Goal: Transaction & Acquisition: Purchase product/service

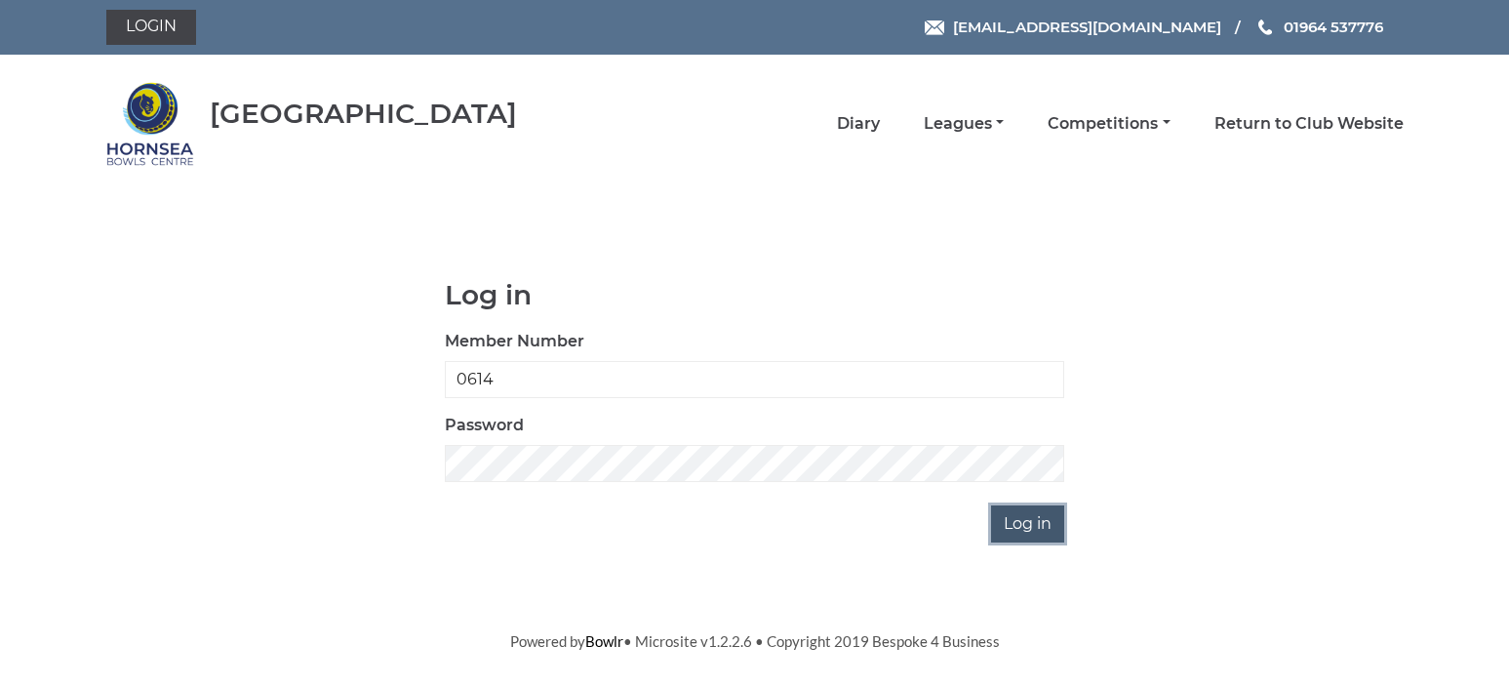
click at [1024, 523] on input "Log in" at bounding box center [1027, 523] width 73 height 37
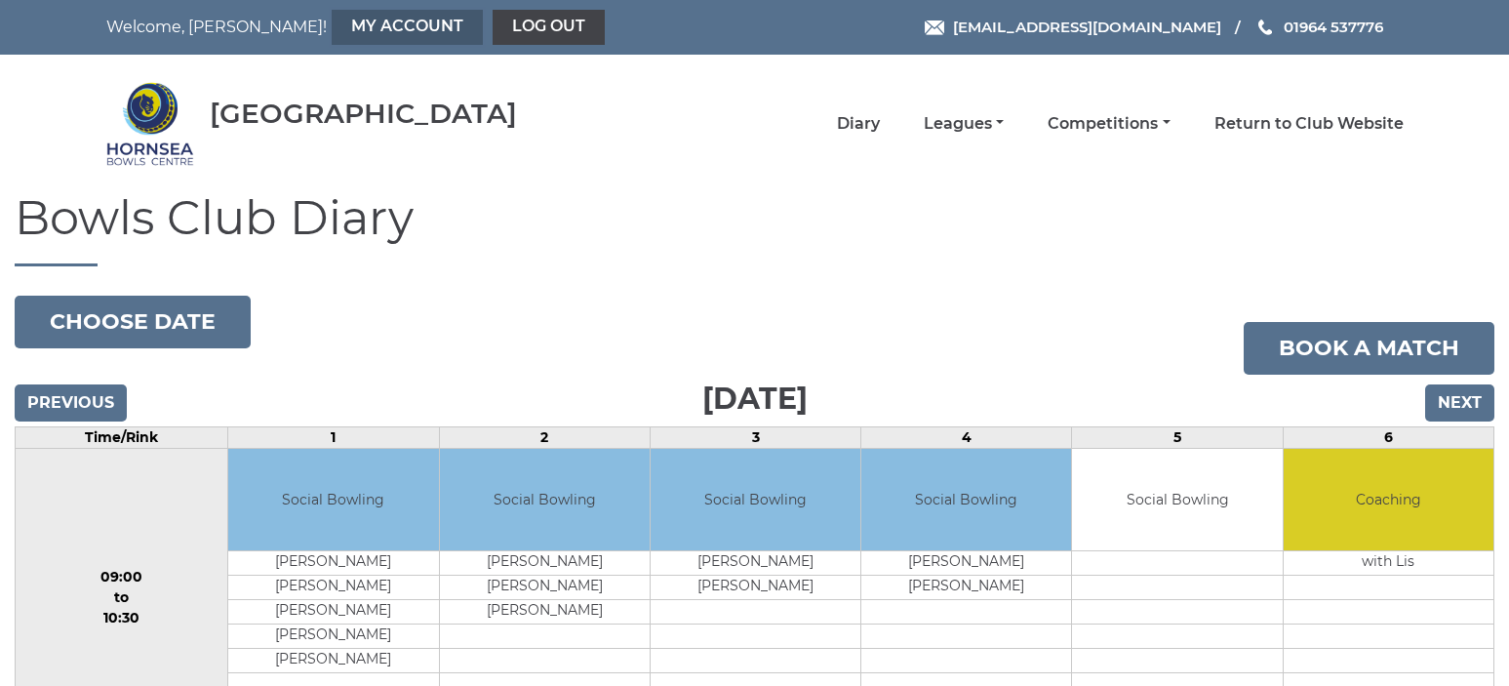
click at [332, 27] on link "My Account" at bounding box center [407, 27] width 151 height 35
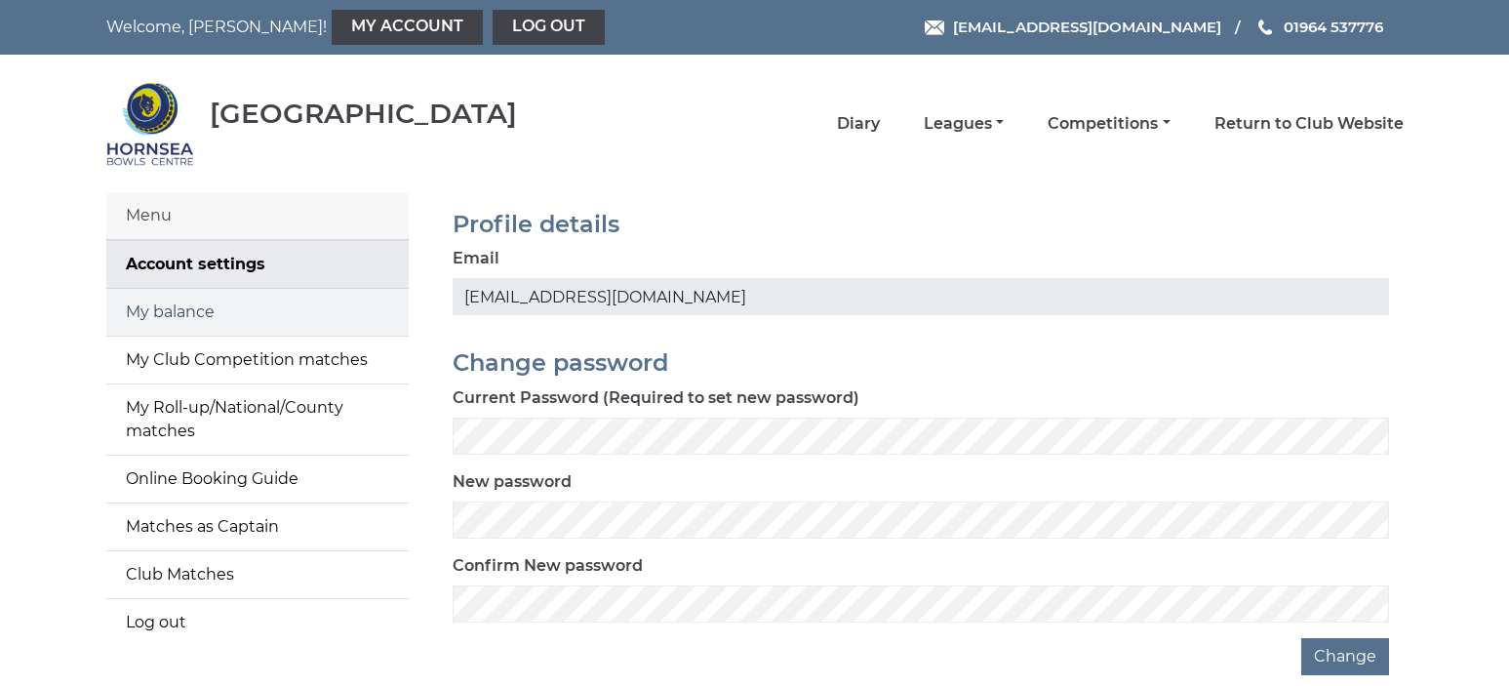
click at [182, 311] on link "My balance" at bounding box center [257, 312] width 302 height 47
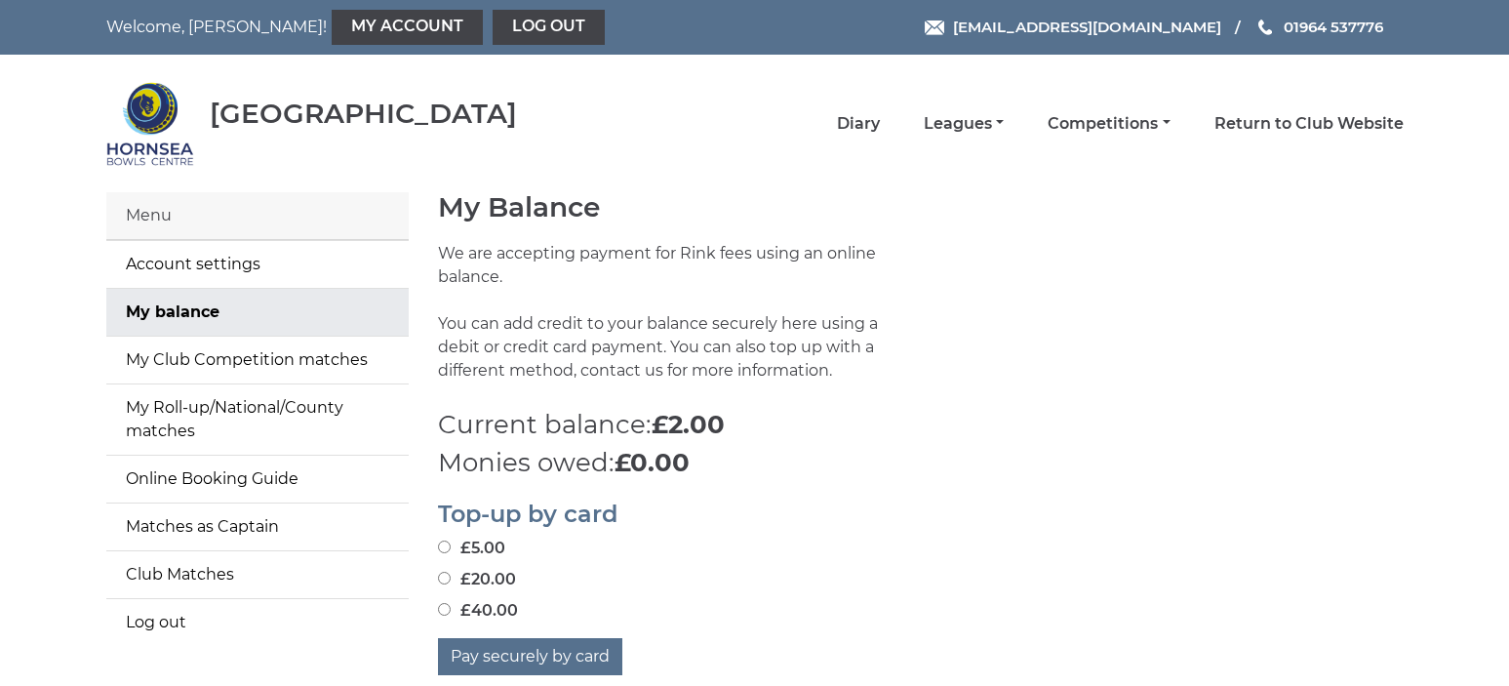
click at [444, 603] on input "£40.00" at bounding box center [444, 609] width 13 height 13
radio input "true"
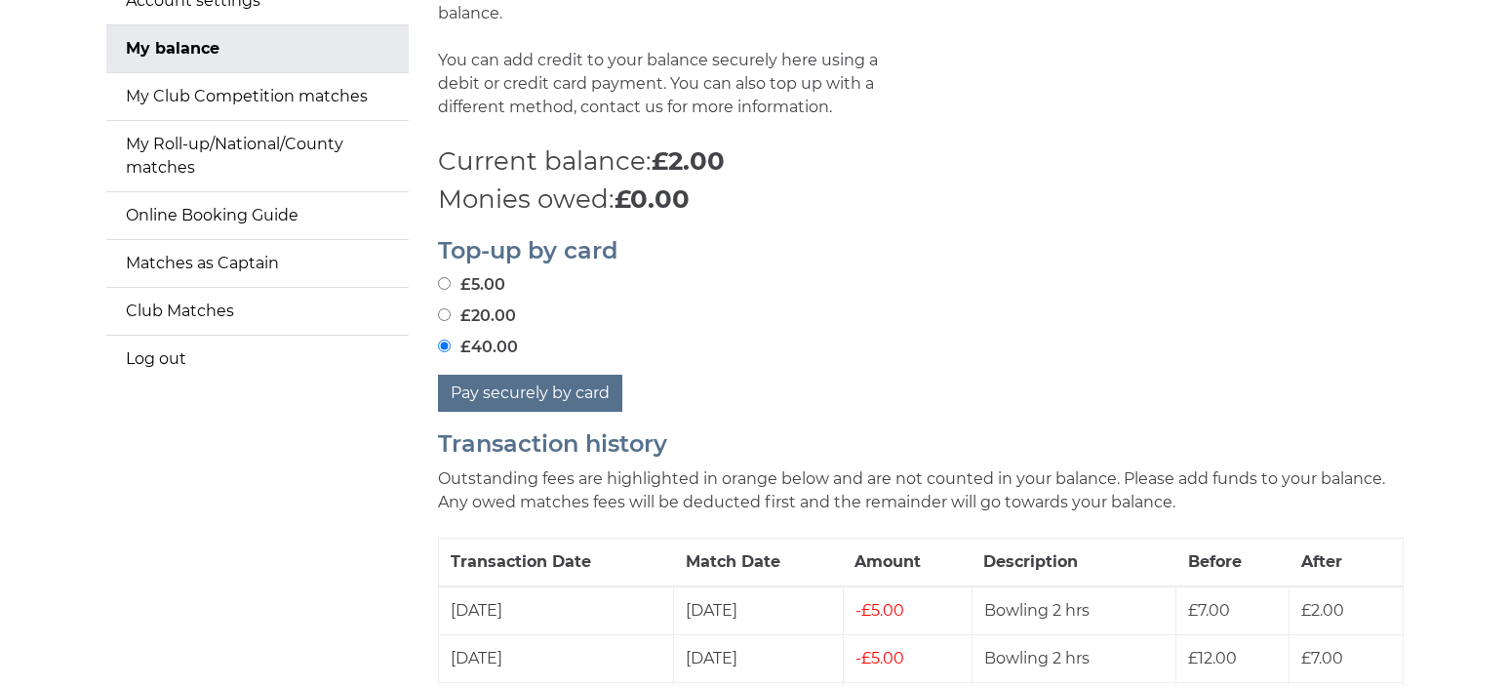
scroll to position [264, 0]
click at [508, 374] on button "Pay securely by card" at bounding box center [530, 392] width 184 height 37
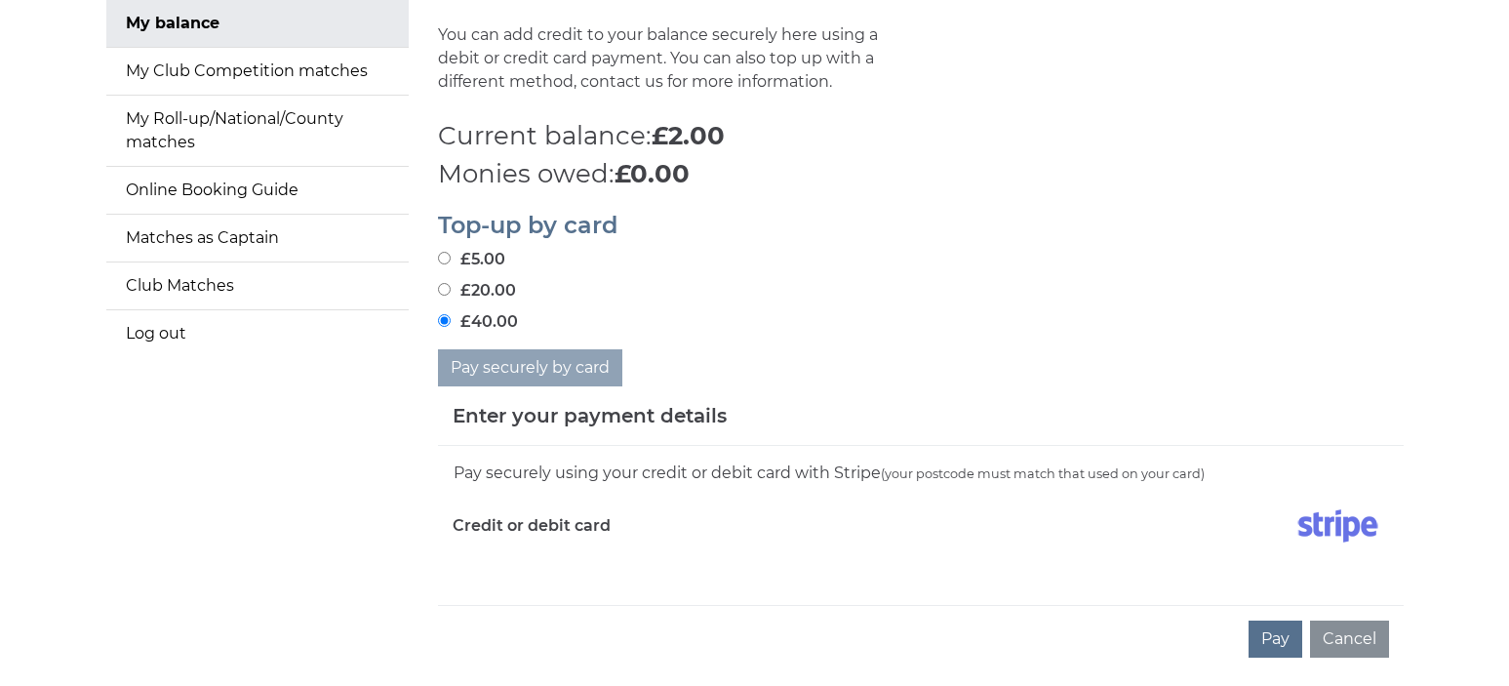
scroll to position [283, 0]
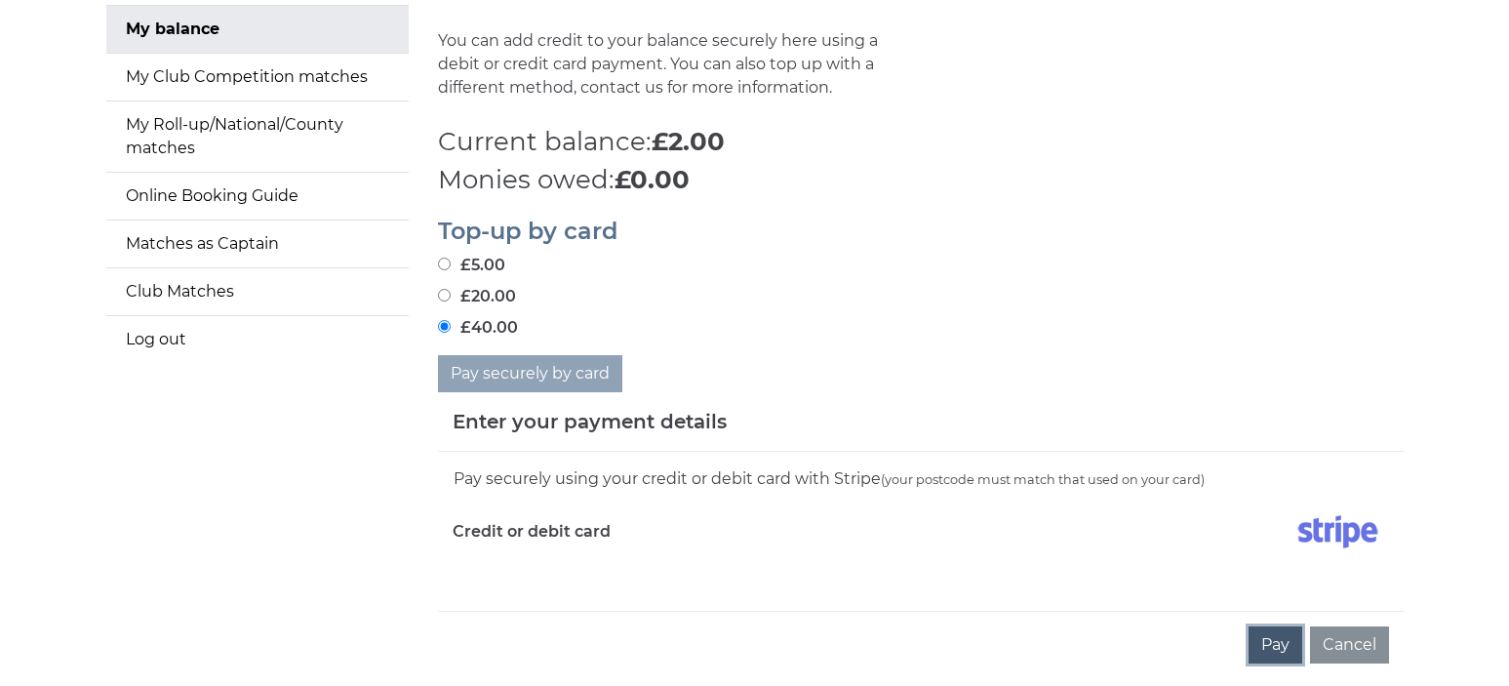
click at [1280, 626] on button "Pay" at bounding box center [1276, 644] width 54 height 37
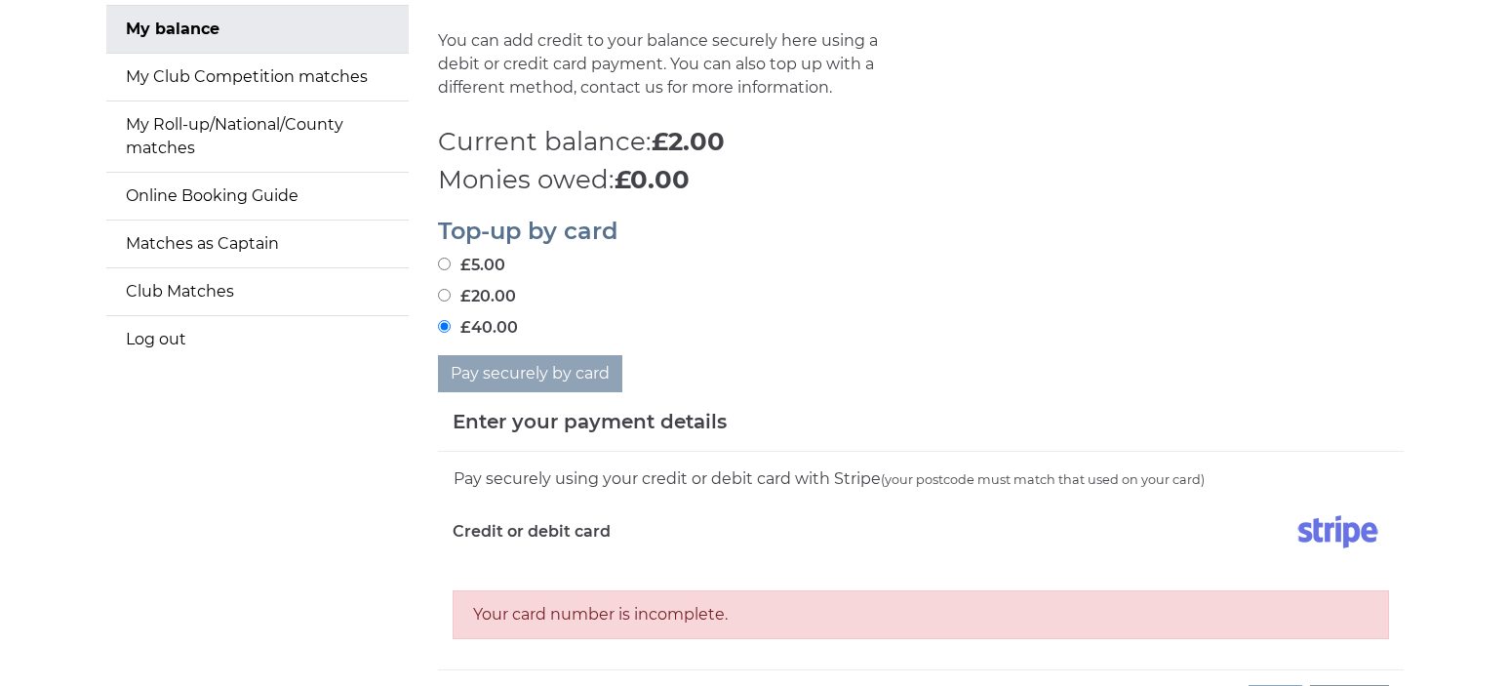
drag, startPoint x: 850, startPoint y: 619, endPoint x: 812, endPoint y: 592, distance: 46.3
click at [849, 618] on div "Pay securely using your credit or debit card with Stripe (your postcode must ma…" at bounding box center [921, 561] width 966 height 218
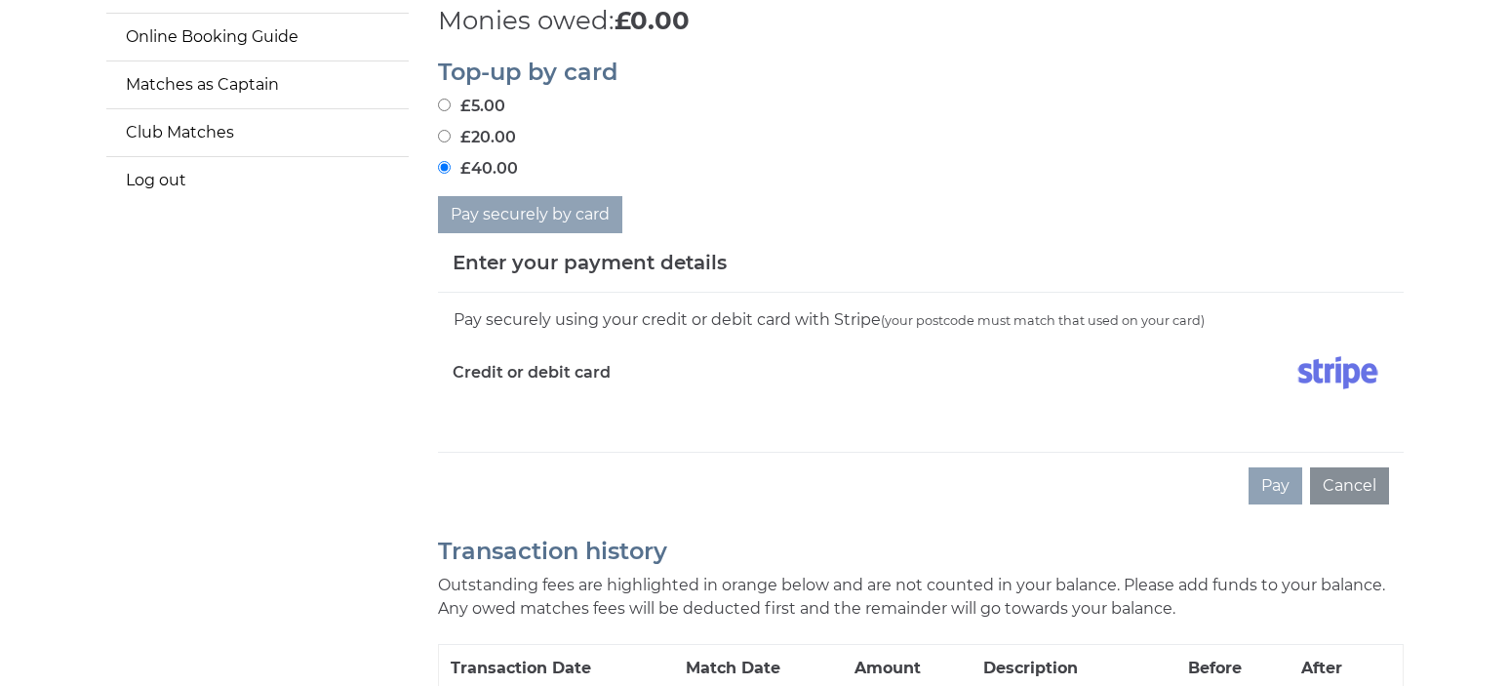
scroll to position [441, 0]
click at [547, 266] on div "Enter your payment details" at bounding box center [921, 264] width 966 height 60
click at [513, 308] on div "Pay securely using your credit or debit card with Stripe (your postcode must ma…" at bounding box center [921, 320] width 937 height 25
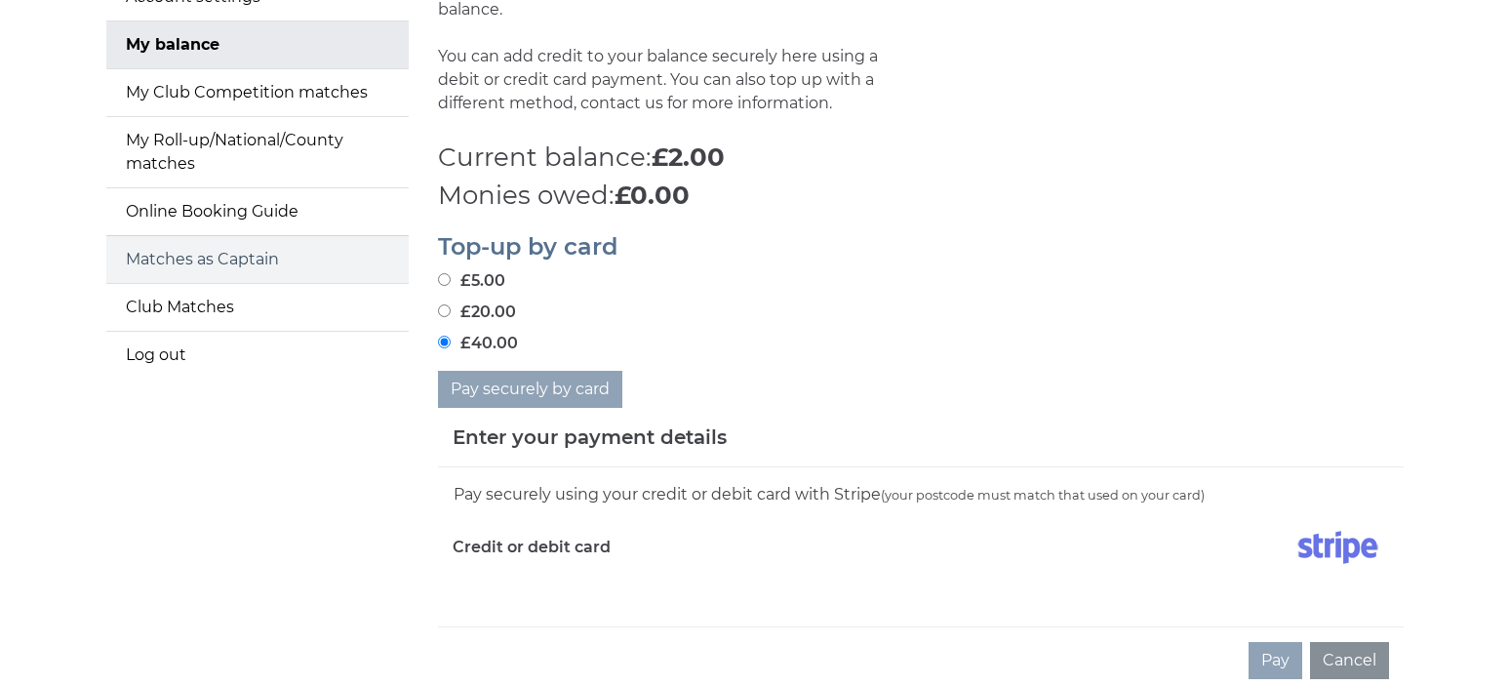
scroll to position [222, 0]
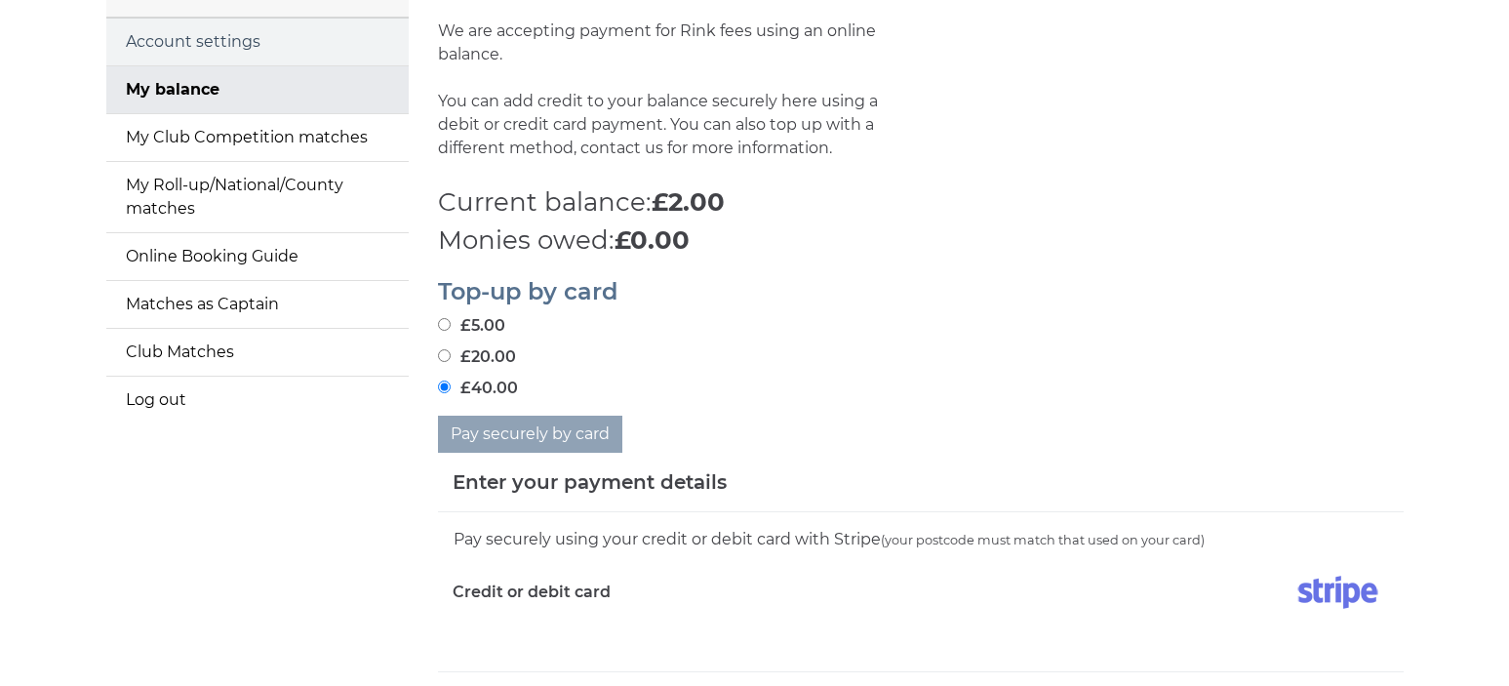
click at [172, 42] on link "Account settings" at bounding box center [257, 42] width 302 height 47
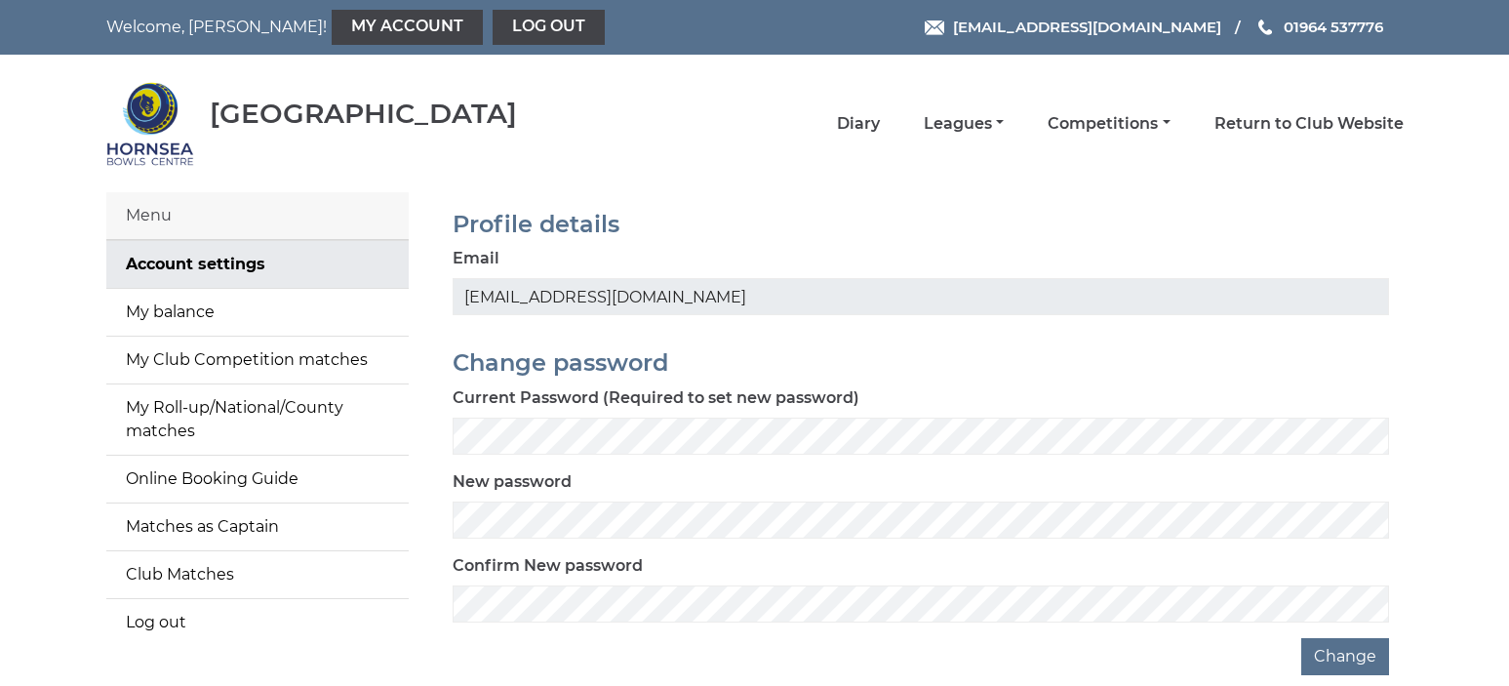
click at [573, 489] on div "New password" at bounding box center [921, 504] width 937 height 68
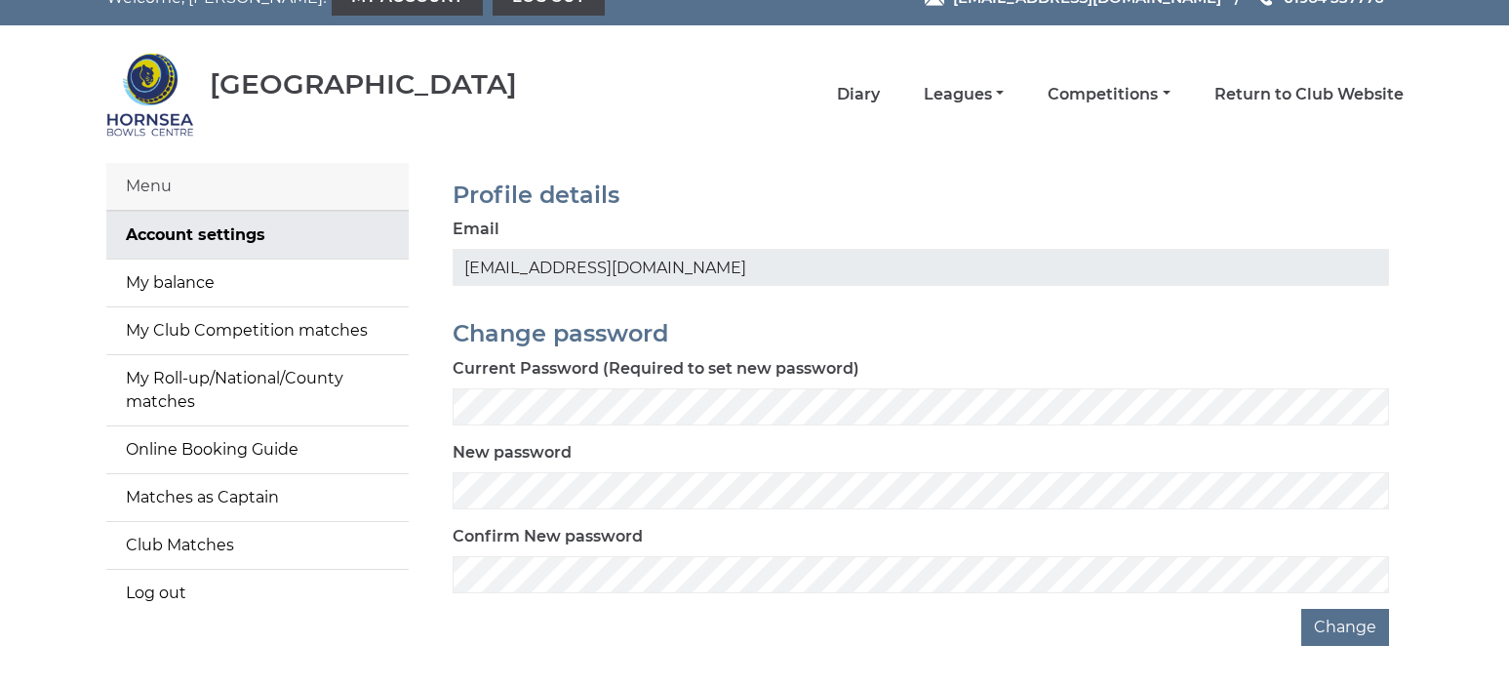
scroll to position [100, 0]
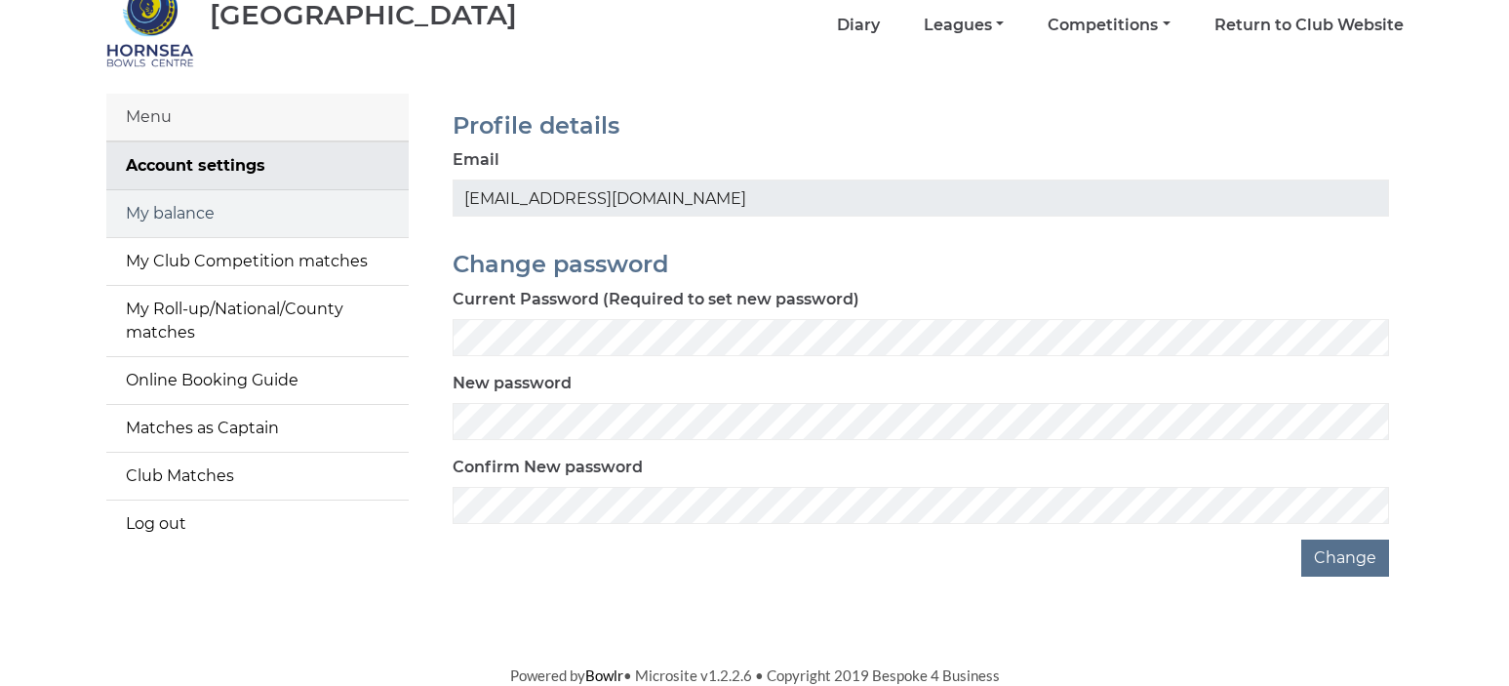
click at [184, 207] on link "My balance" at bounding box center [257, 213] width 302 height 47
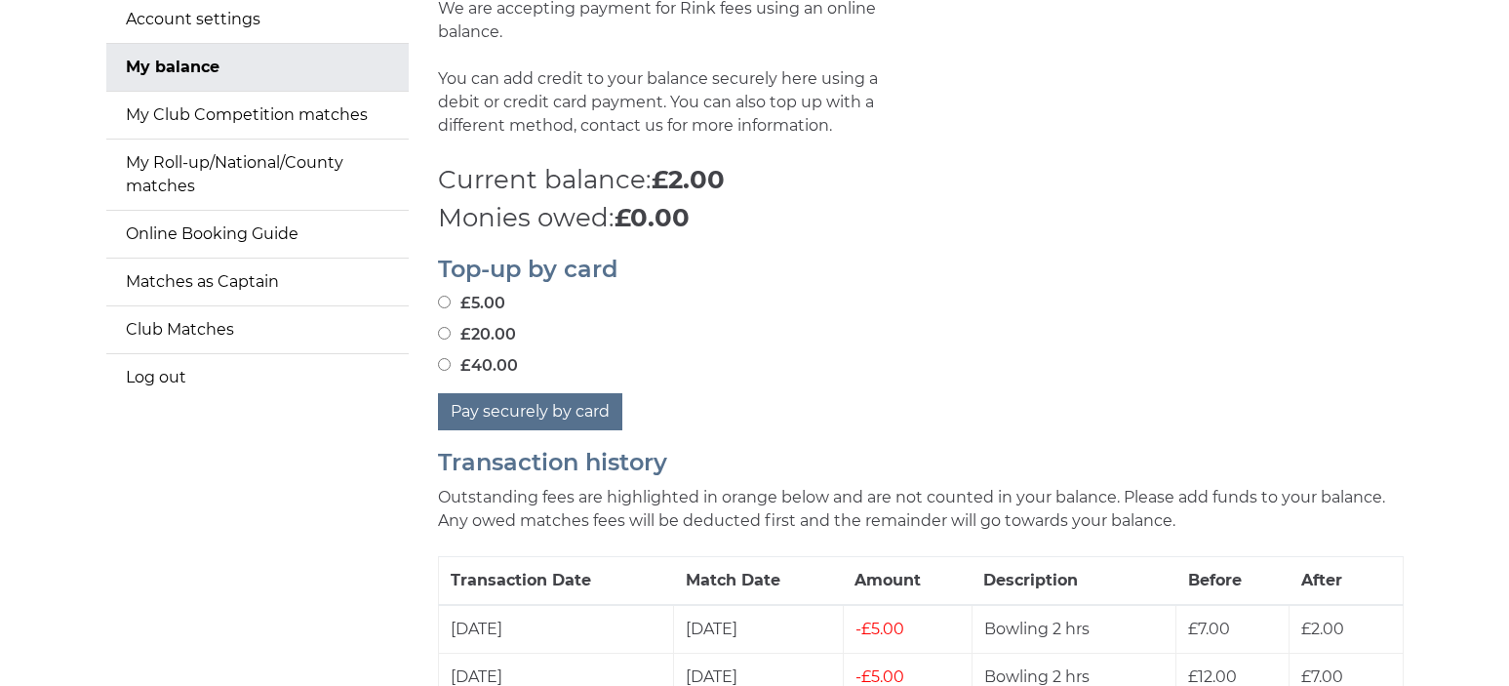
scroll to position [243, 0]
click at [444, 360] on input "£40.00" at bounding box center [444, 366] width 13 height 13
radio input "true"
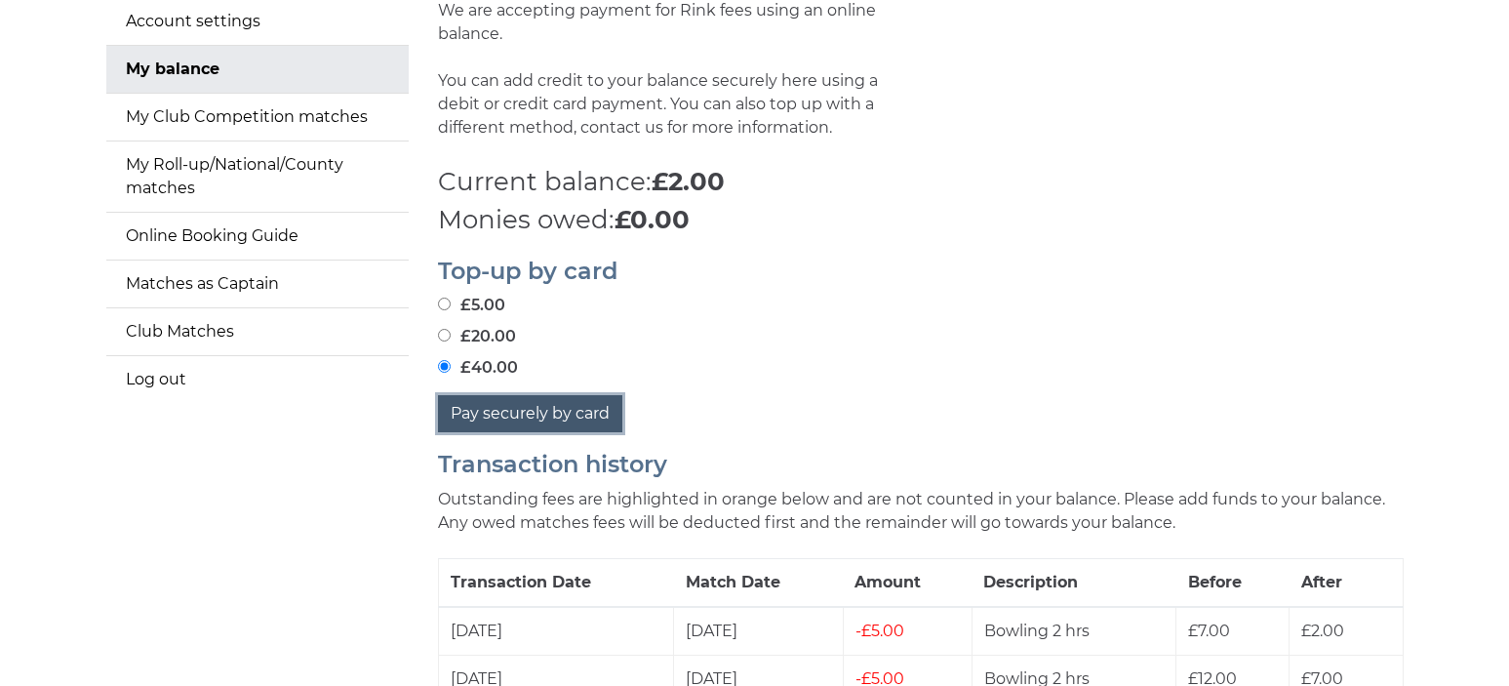
click at [507, 395] on button "Pay securely by card" at bounding box center [530, 413] width 184 height 37
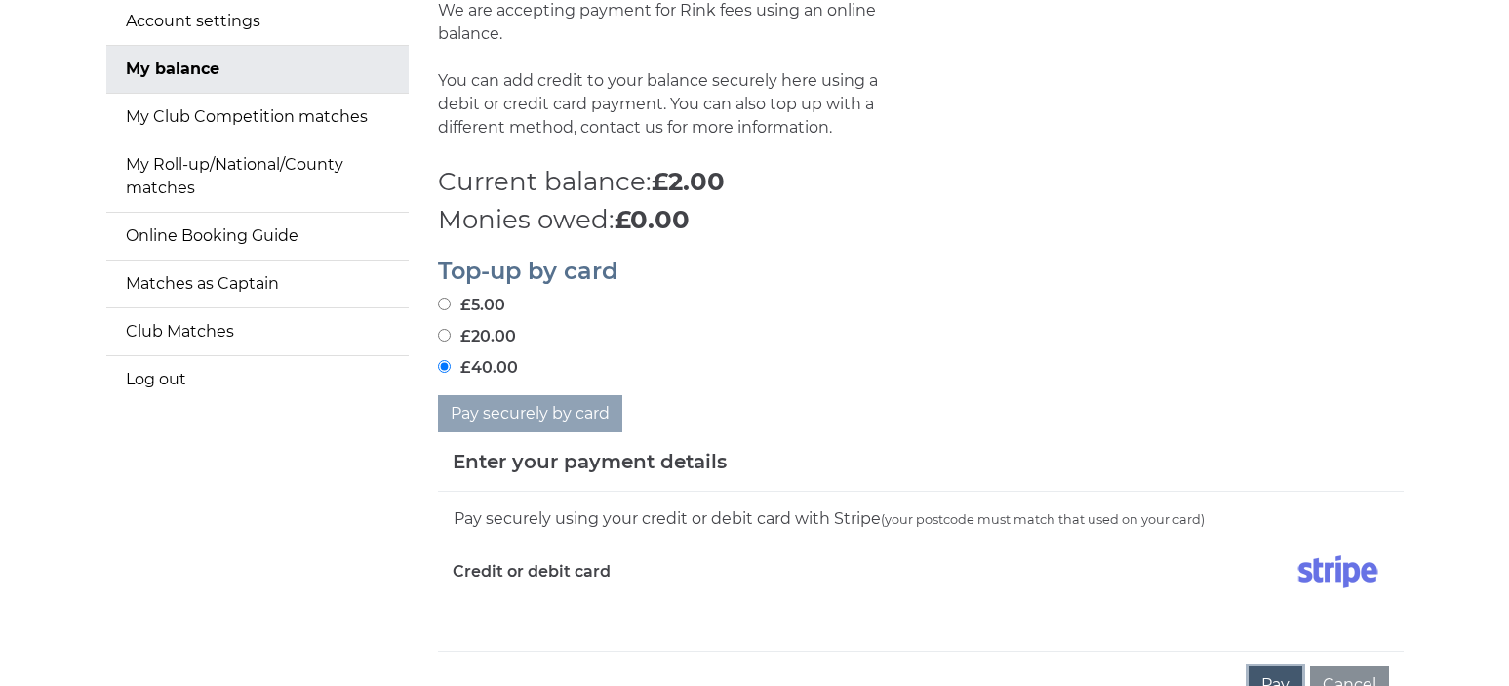
click at [1269, 666] on button "Pay" at bounding box center [1276, 684] width 54 height 37
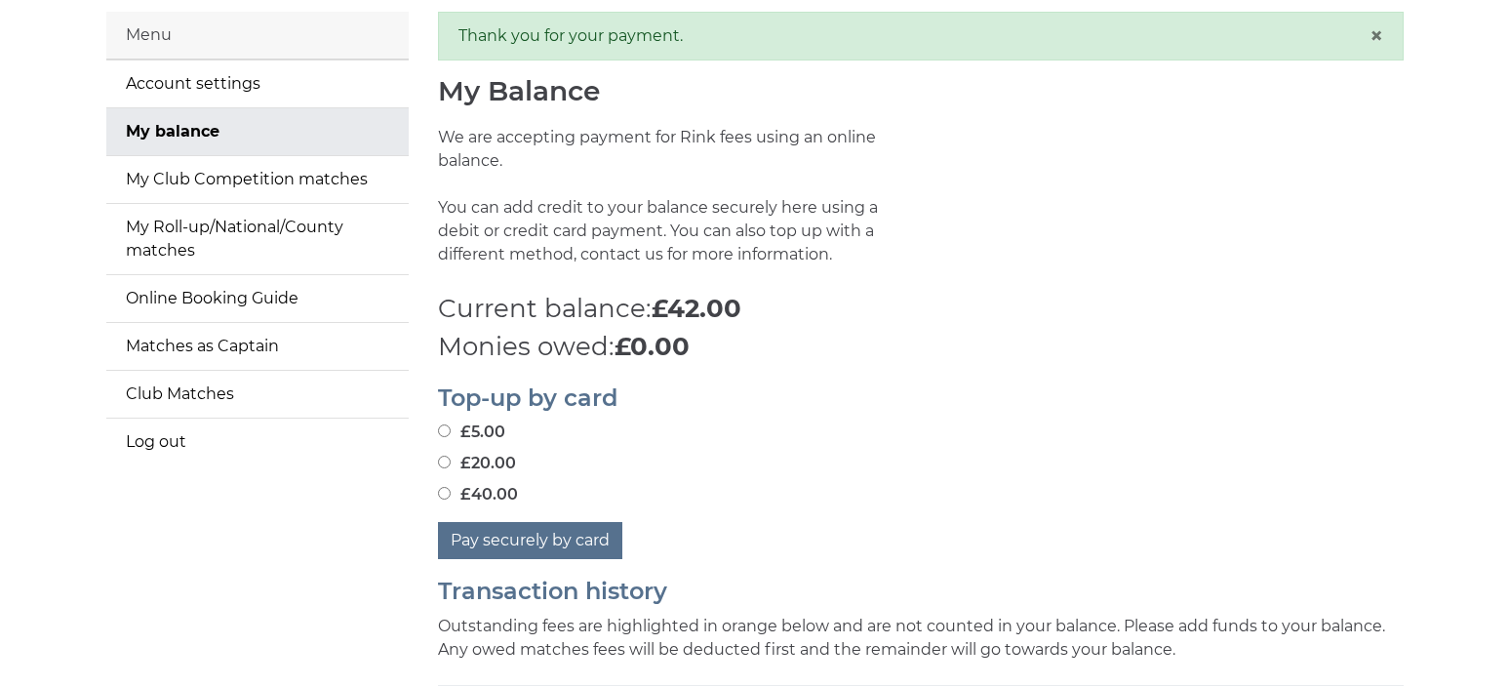
scroll to position [179, 0]
